Goal: Task Accomplishment & Management: Use online tool/utility

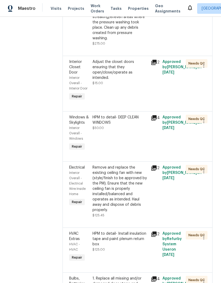
scroll to position [608, 0]
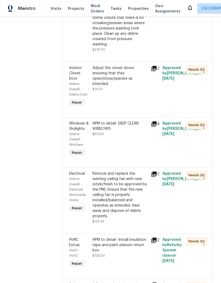
click at [126, 121] on div "HPM to detail- DEEP CLEAN WINDOWS" at bounding box center [119, 126] width 55 height 11
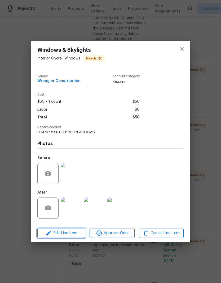
click at [73, 231] on span "Edit Line Item" at bounding box center [61, 233] width 45 height 7
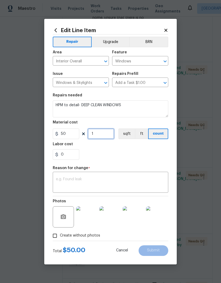
click at [102, 135] on input "1" at bounding box center [101, 133] width 27 height 11
type input "2"
click at [155, 152] on div "0" at bounding box center [111, 154] width 116 height 11
click at [150, 180] on textarea at bounding box center [110, 182] width 109 height 11
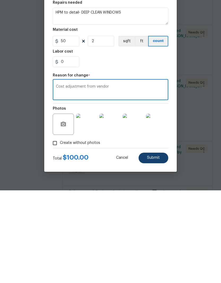
type textarea "Cost adjustment from vendor"
click at [159, 245] on button "Submit" at bounding box center [154, 250] width 30 height 11
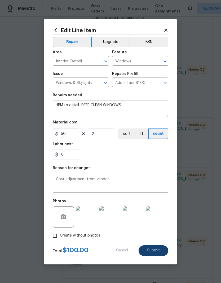
type input "1"
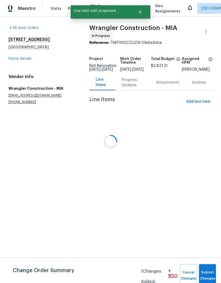
scroll to position [0, 0]
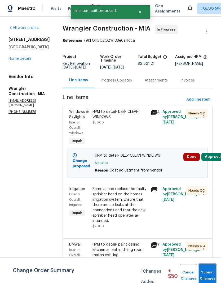
click at [205, 271] on span "Submit Changes" at bounding box center [208, 275] width 12 height 12
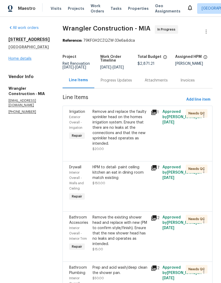
click at [10, 60] on link "Home details" at bounding box center [19, 59] width 23 height 4
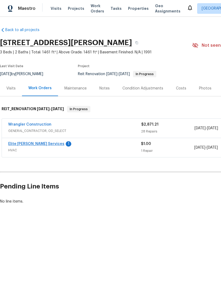
click at [19, 145] on link "Elite [PERSON_NAME] Services" at bounding box center [36, 144] width 56 height 4
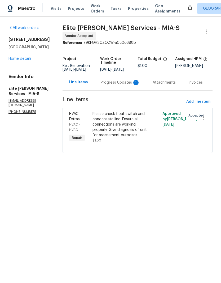
click at [119, 85] on div "Progress Updates 1" at bounding box center [120, 82] width 39 height 5
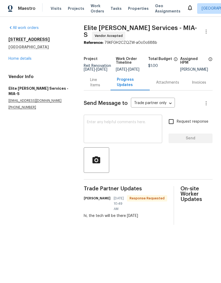
click at [134, 129] on textarea at bounding box center [123, 129] width 72 height 19
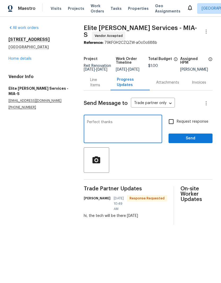
type textarea "Perfect thanks"
click at [172, 124] on input "Request response" at bounding box center [171, 121] width 11 height 11
checkbox input "true"
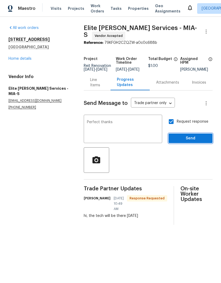
click at [199, 142] on span "Send" at bounding box center [191, 138] width 36 height 7
